Goal: Transaction & Acquisition: Purchase product/service

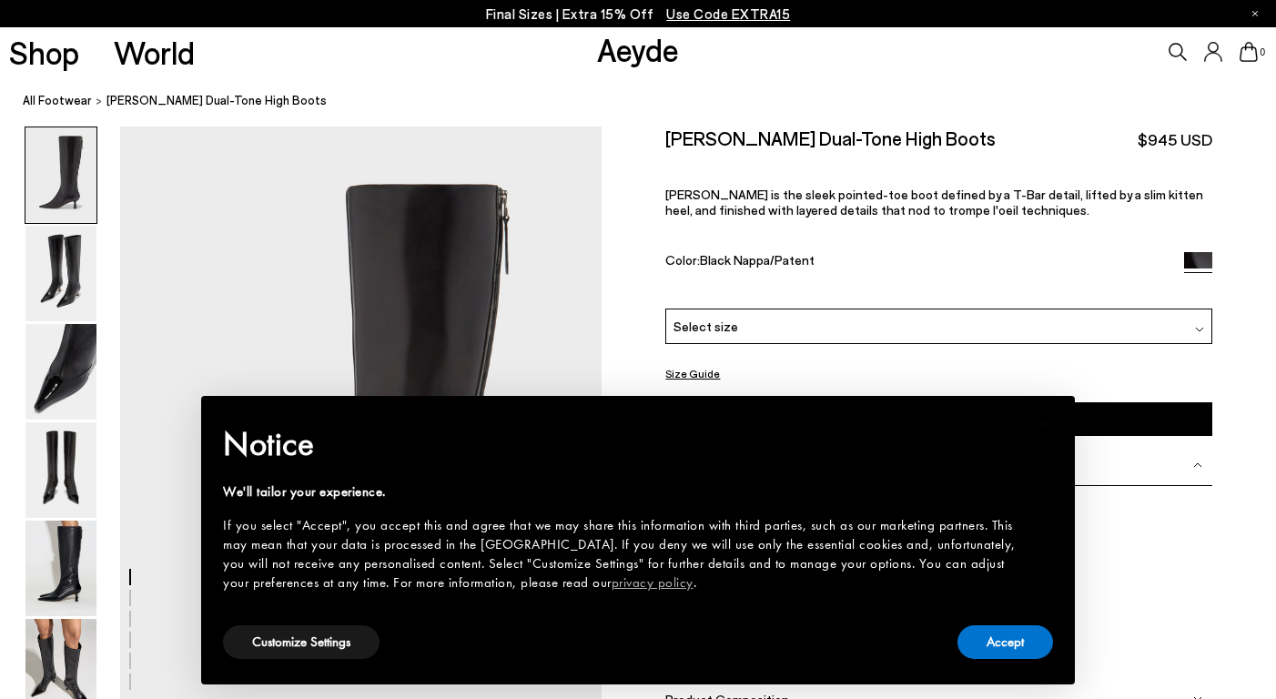
click at [1125, 527] on div "Fernanda Catrina" at bounding box center [938, 582] width 546 height 162
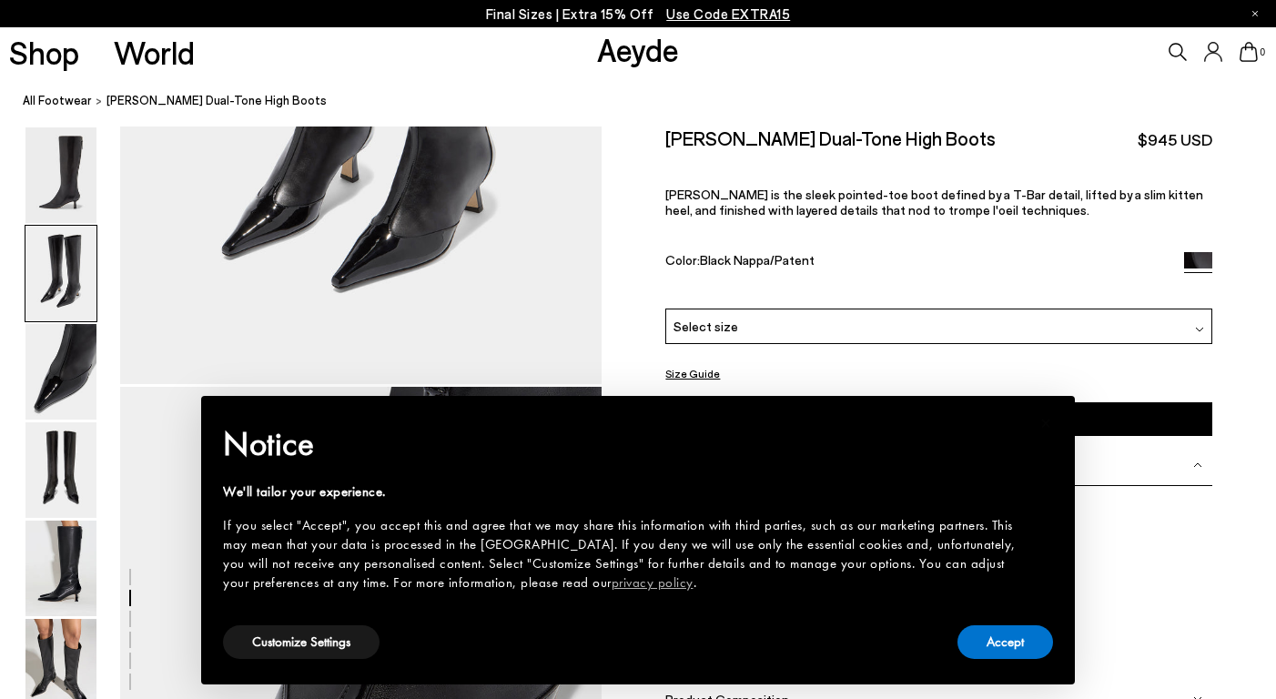
scroll to position [976, 0]
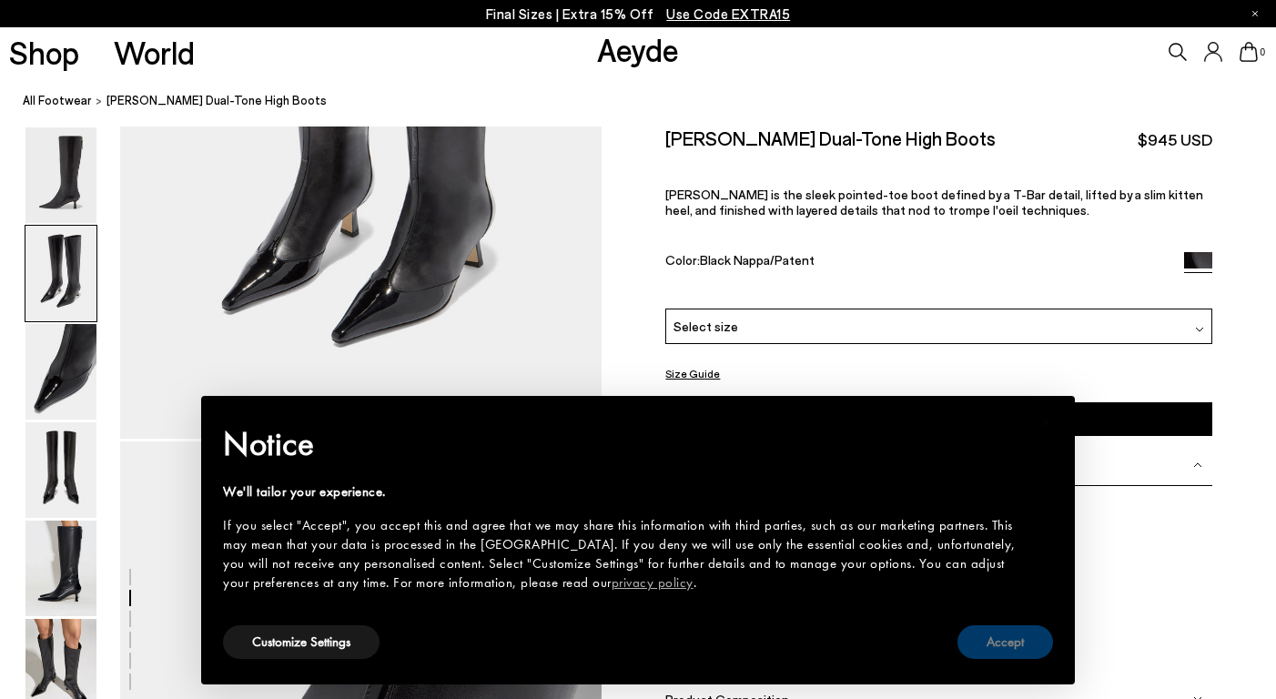
click at [990, 648] on button "Accept" at bounding box center [1005, 642] width 96 height 34
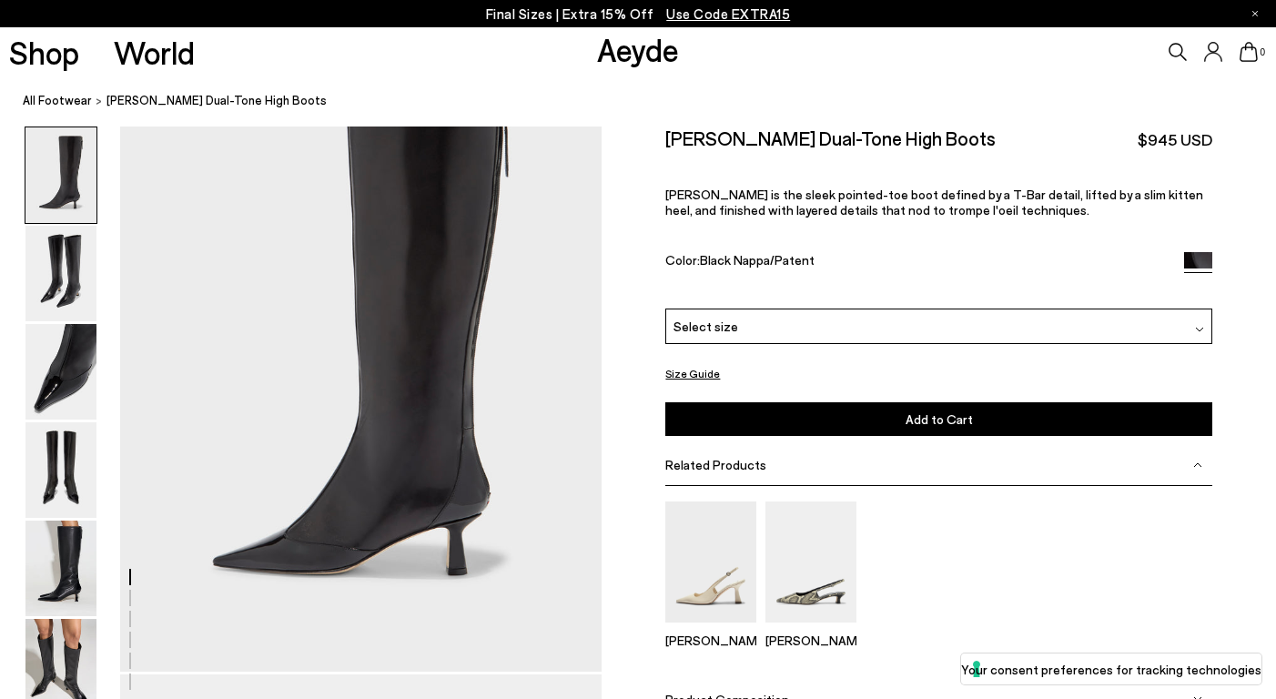
scroll to position [0, 0]
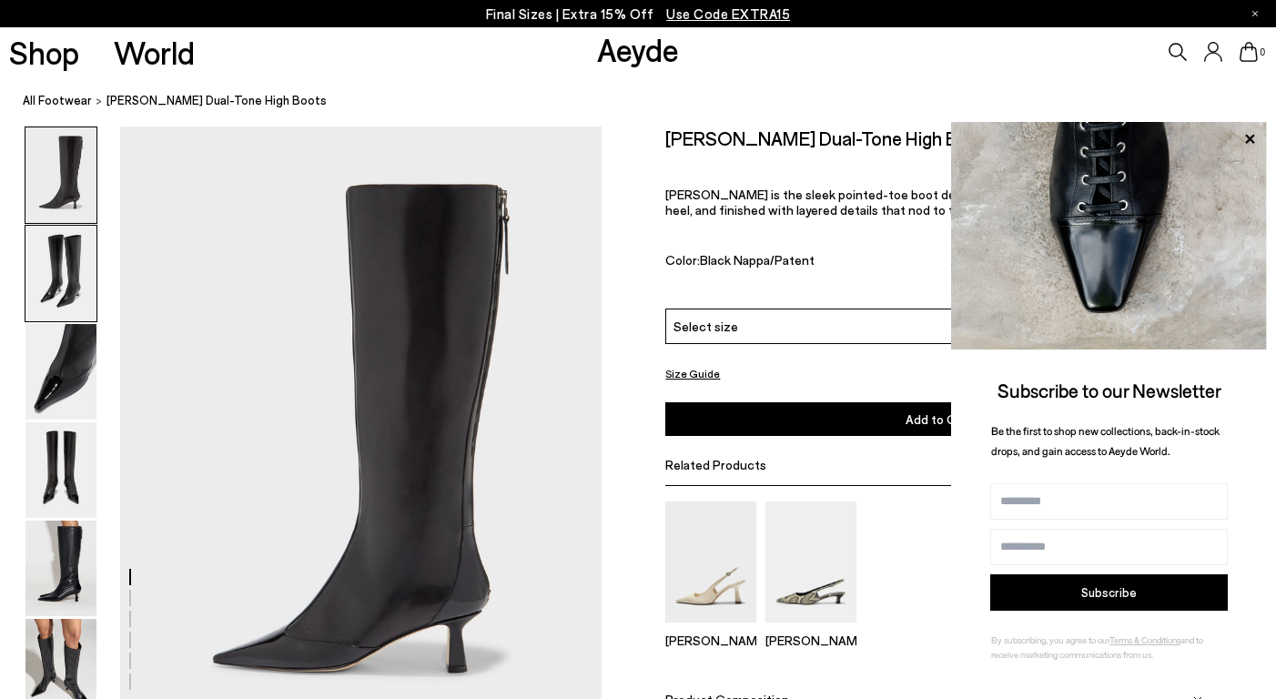
click at [53, 309] on img at bounding box center [60, 274] width 71 height 96
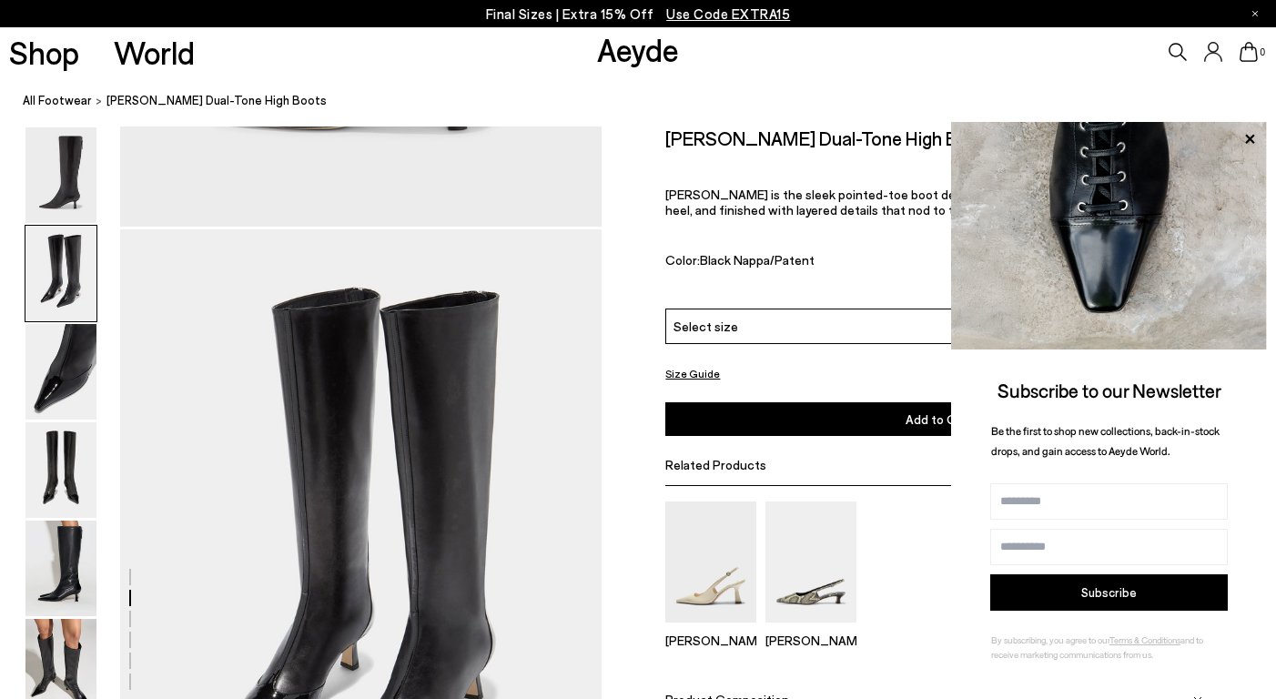
scroll to position [647, 0]
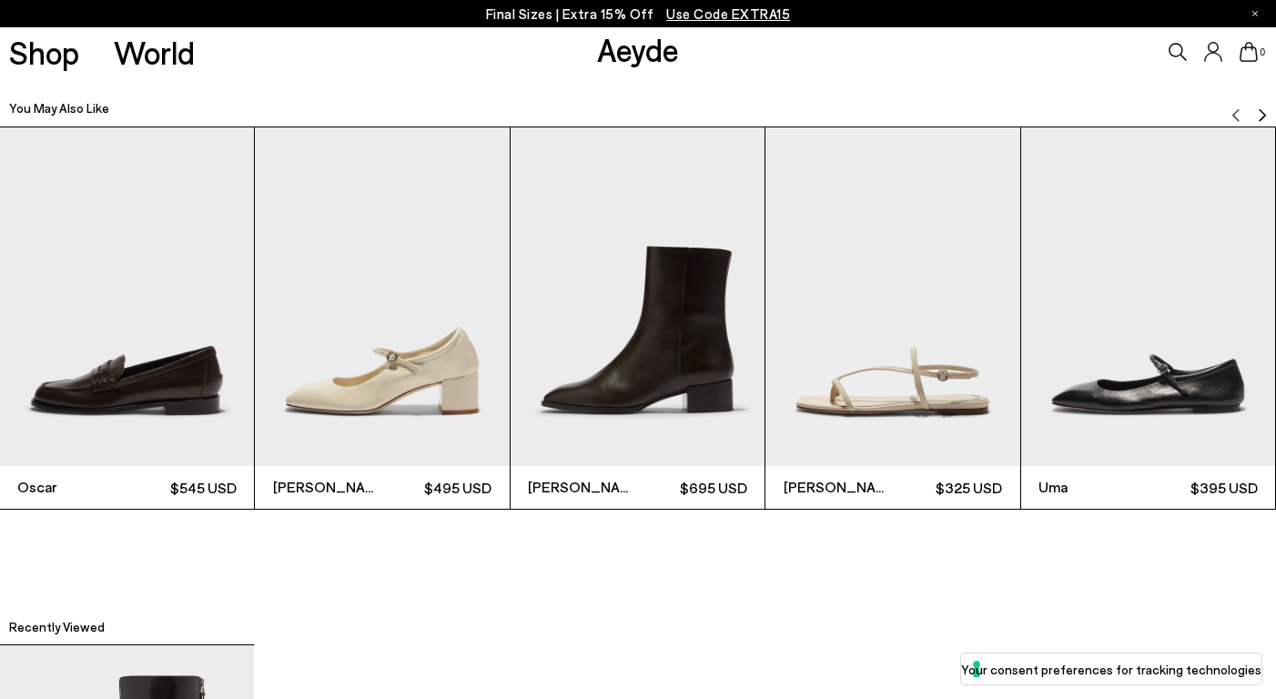
scroll to position [4874, 0]
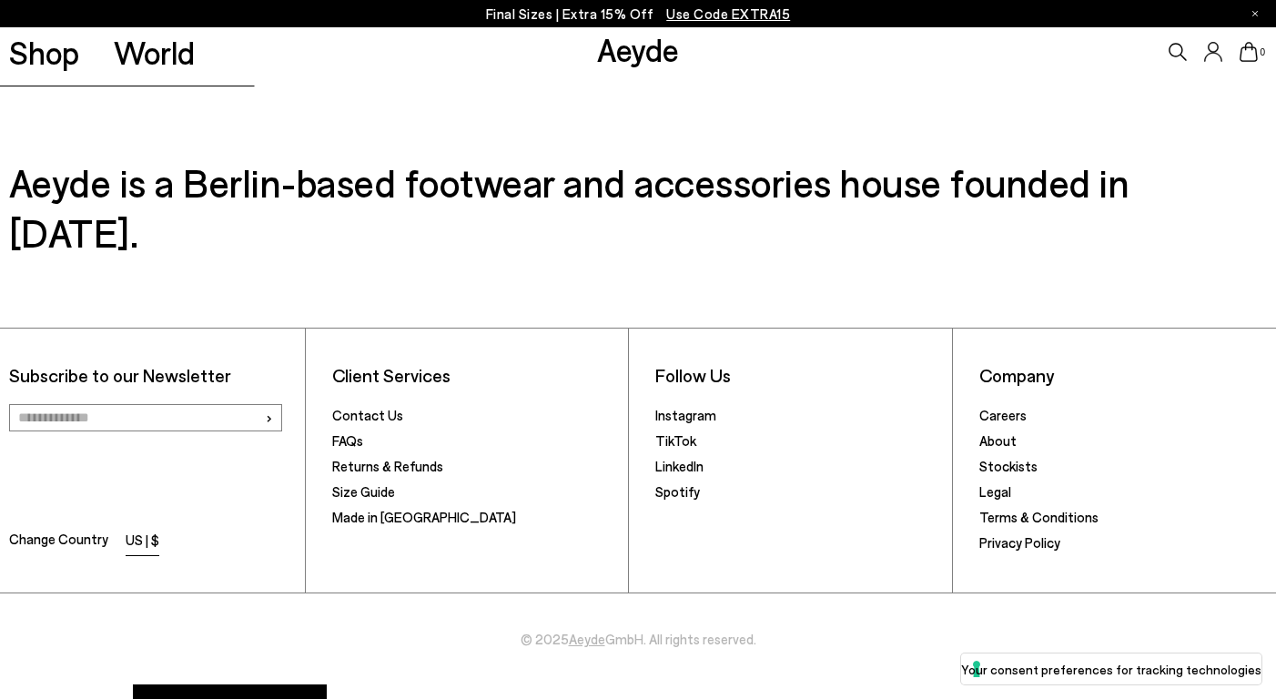
click at [130, 529] on li "US | $" at bounding box center [143, 541] width 34 height 25
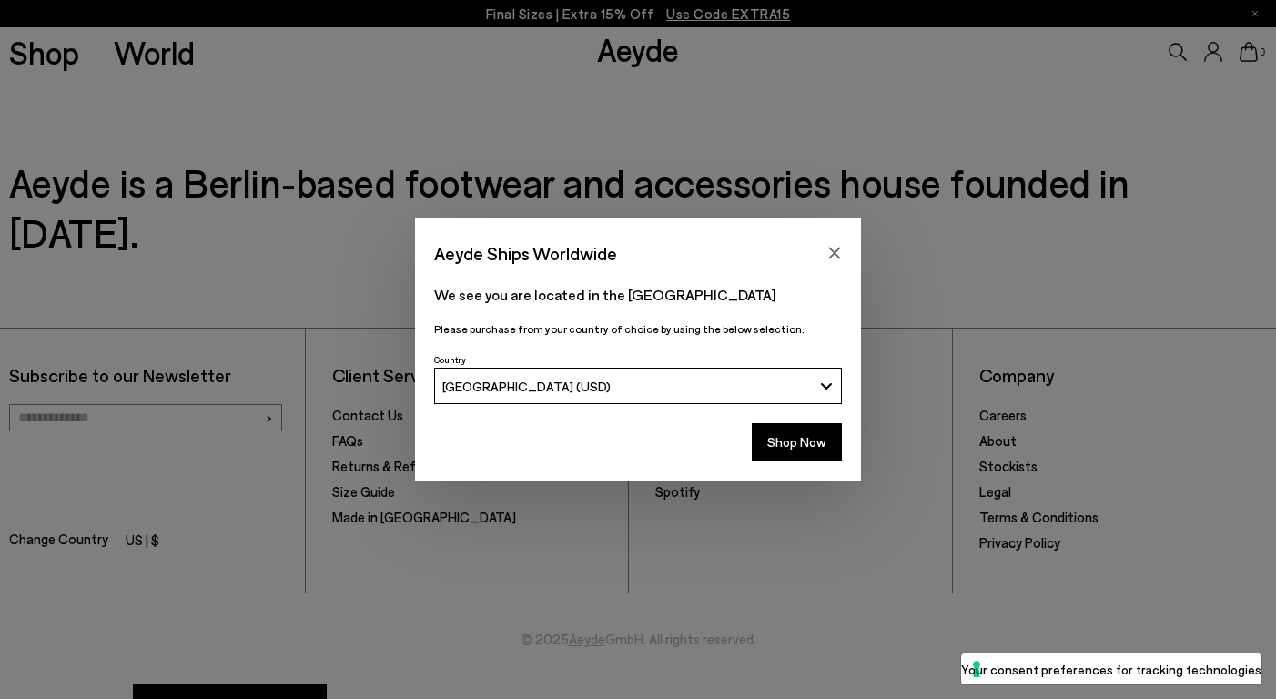
click at [551, 382] on span "[GEOGRAPHIC_DATA] (USD)" at bounding box center [526, 386] width 168 height 15
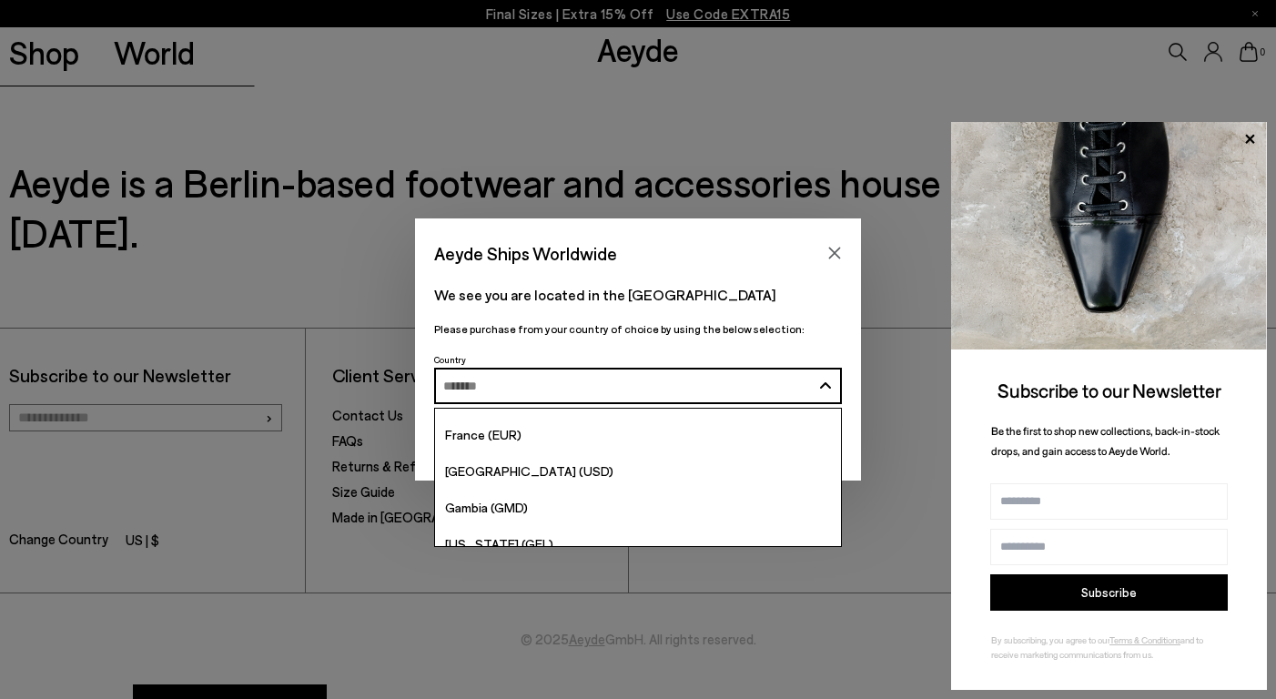
scroll to position [2315, 0]
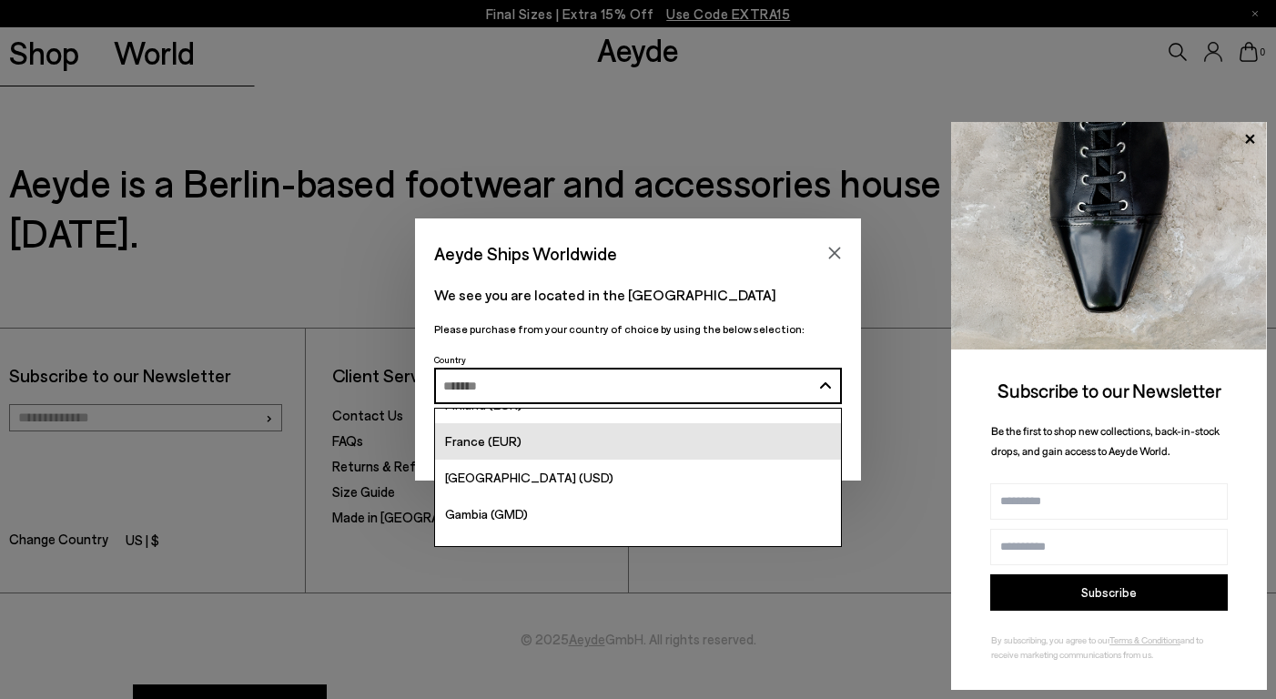
click at [506, 432] on div "France (EUR)" at bounding box center [483, 440] width 76 height 21
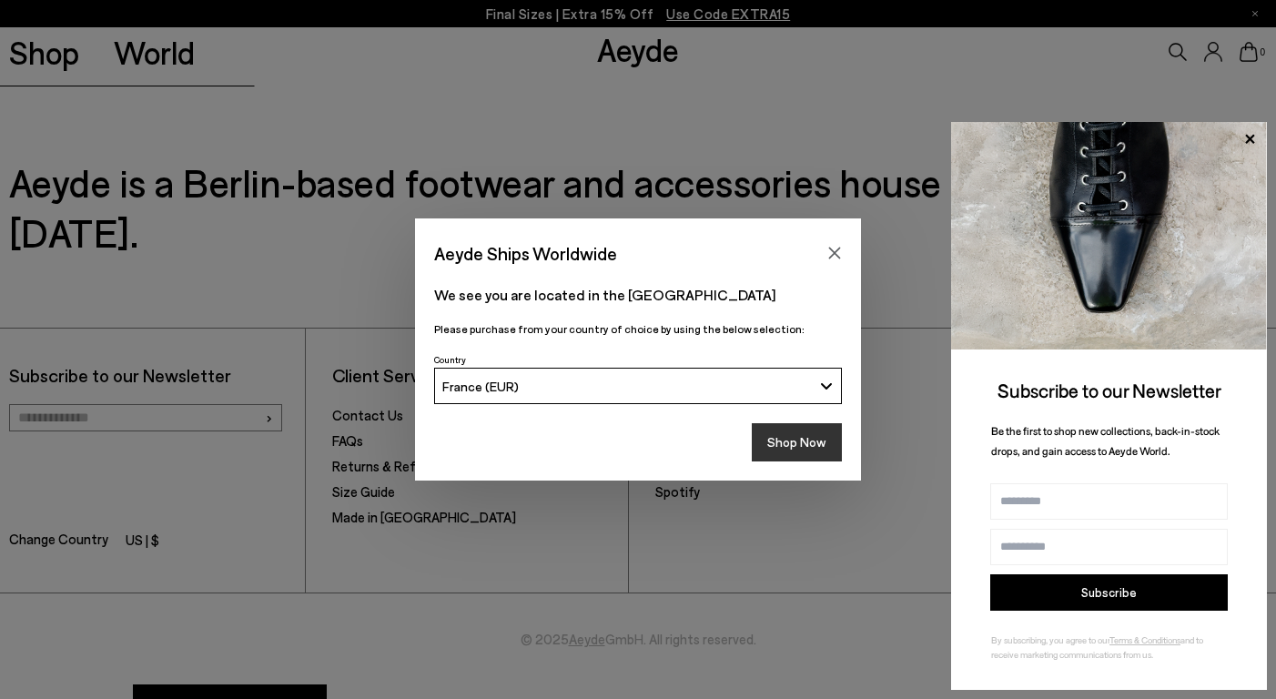
click at [794, 450] on button "Shop Now" at bounding box center [797, 442] width 90 height 38
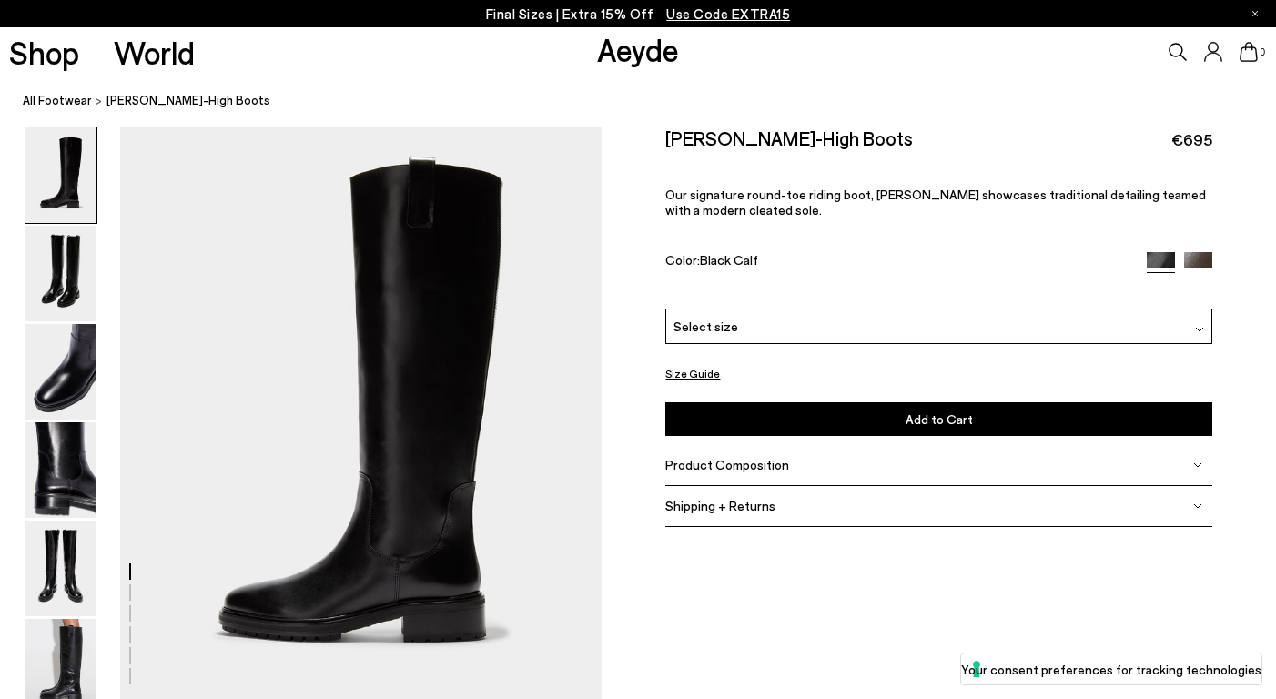
click at [56, 98] on link "All Footwear" at bounding box center [57, 100] width 69 height 19
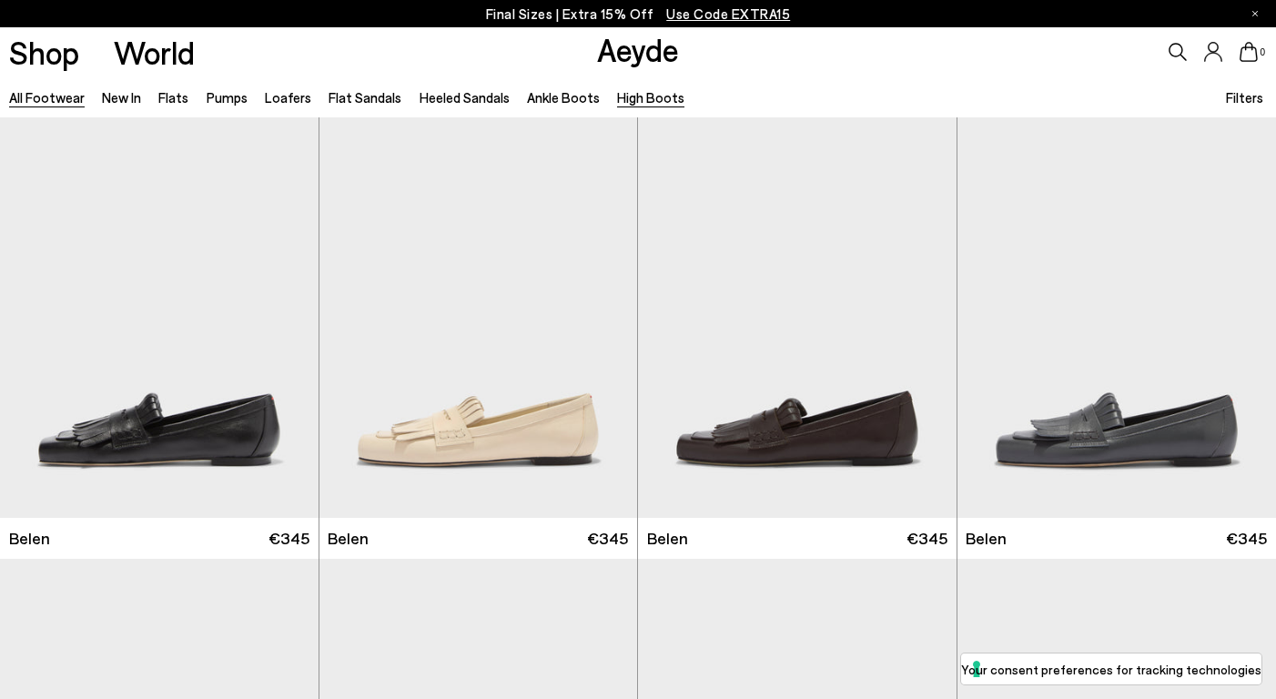
click at [619, 98] on link "High Boots" at bounding box center [650, 97] width 67 height 16
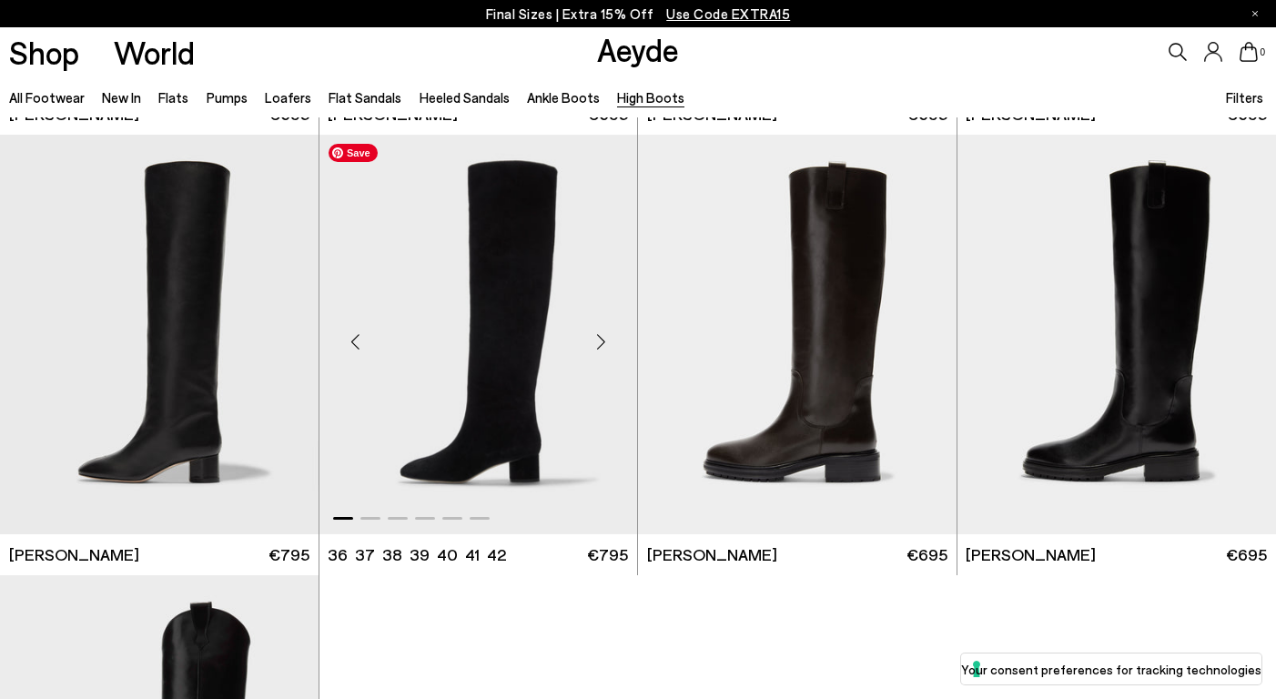
scroll to position [418, 0]
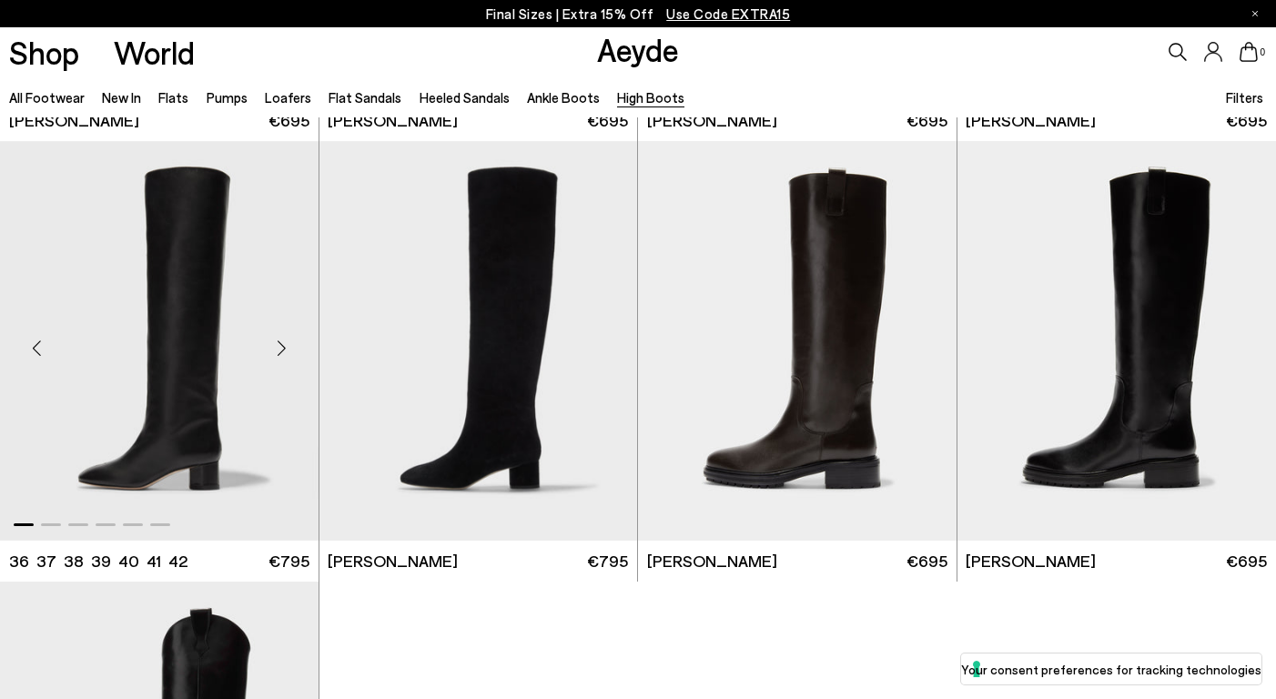
click at [279, 349] on div "Next slide" at bounding box center [282, 348] width 55 height 55
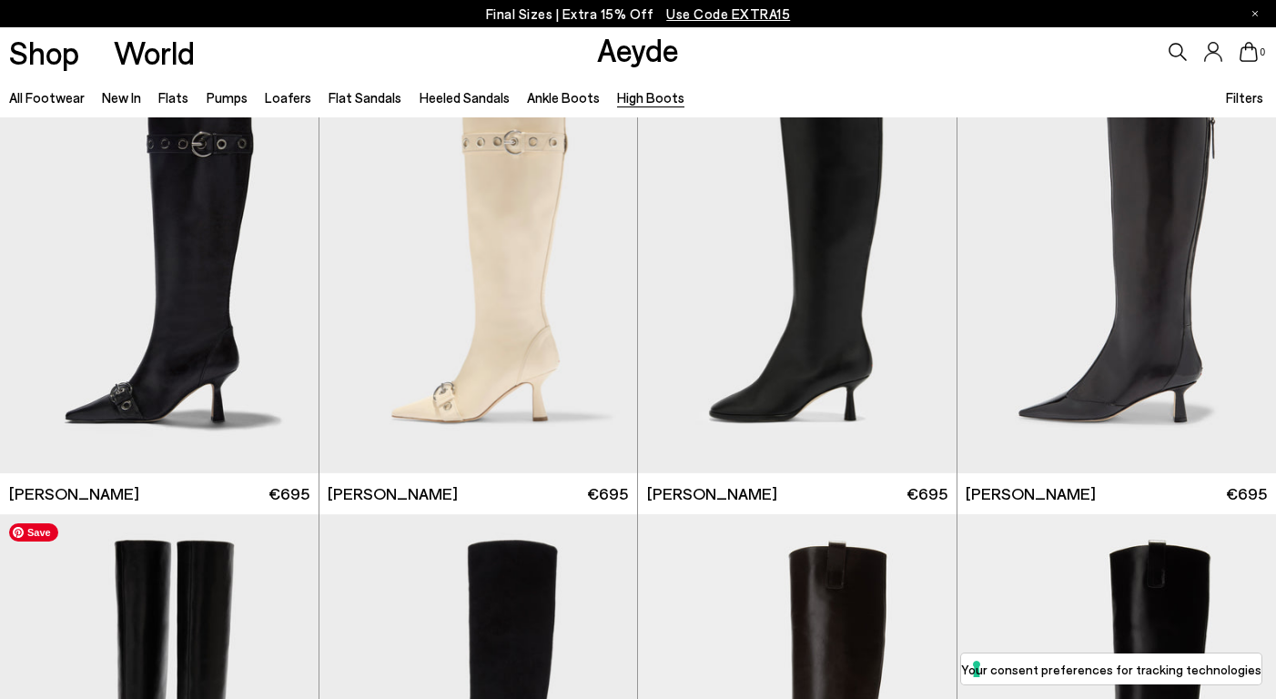
scroll to position [0, 0]
